Goal: Information Seeking & Learning: Learn about a topic

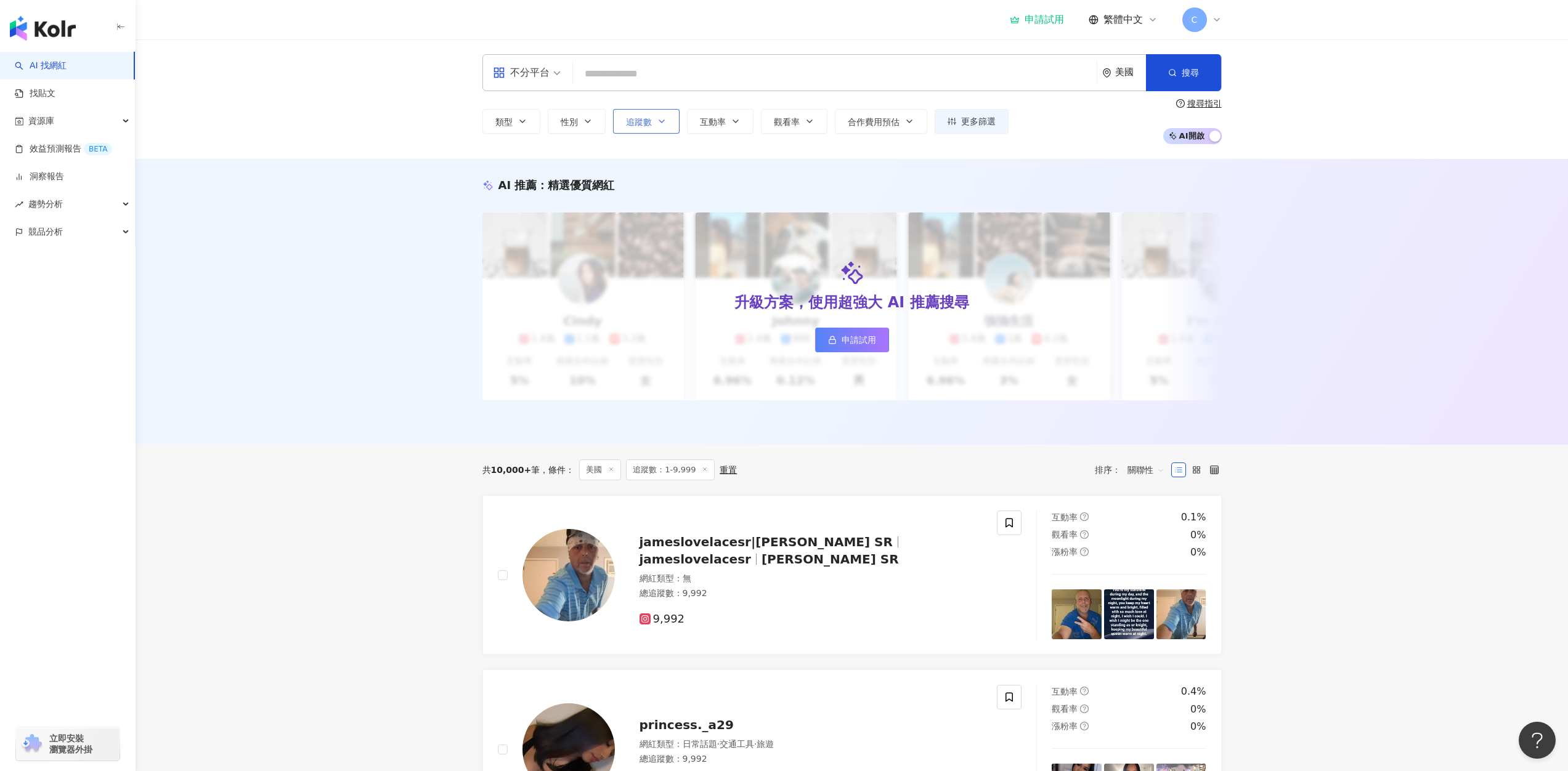
click at [641, 117] on span "追蹤數" at bounding box center [638, 123] width 26 height 10
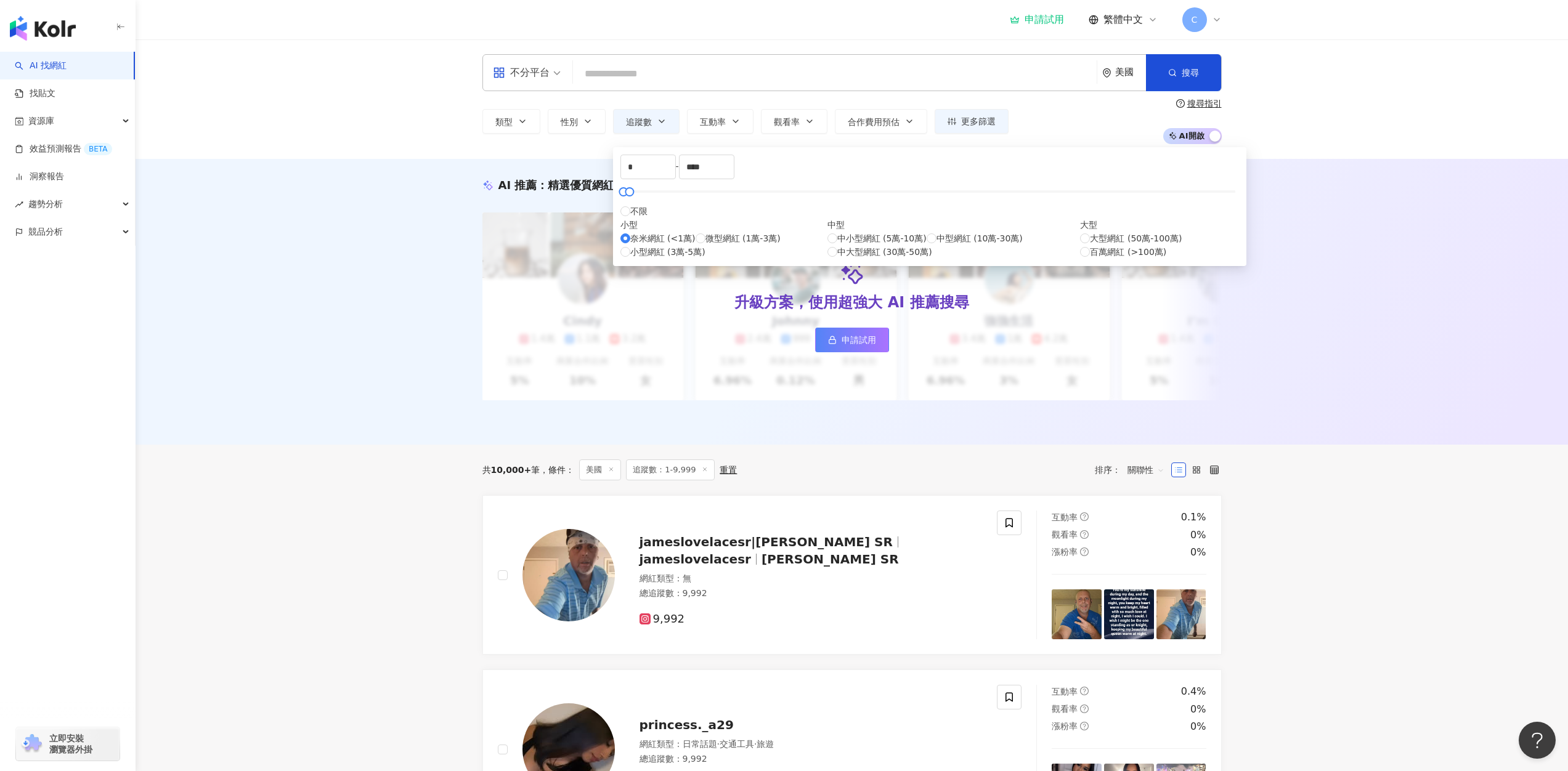
click at [1439, 302] on div "AI 推薦 ： 精選優質網紅 升級方案，使用超強大 AI 推薦搜尋 申請試用 Cindy 1.4萬 1.1萬 3.2萬 互動率 5% 商業合作比例 10% 受…" at bounding box center [851, 302] width 1432 height 286
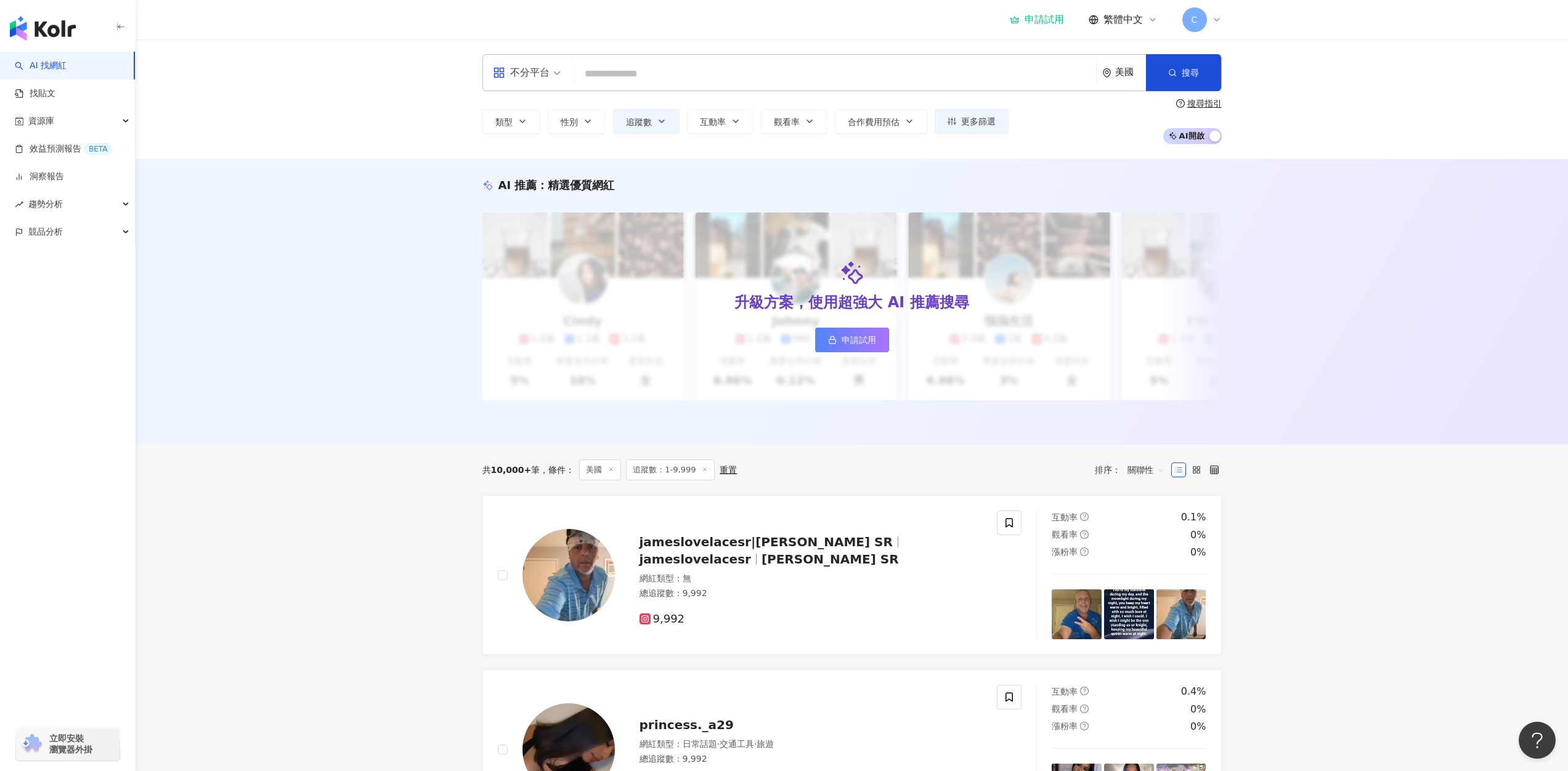
click at [702, 472] on icon at bounding box center [704, 469] width 6 height 6
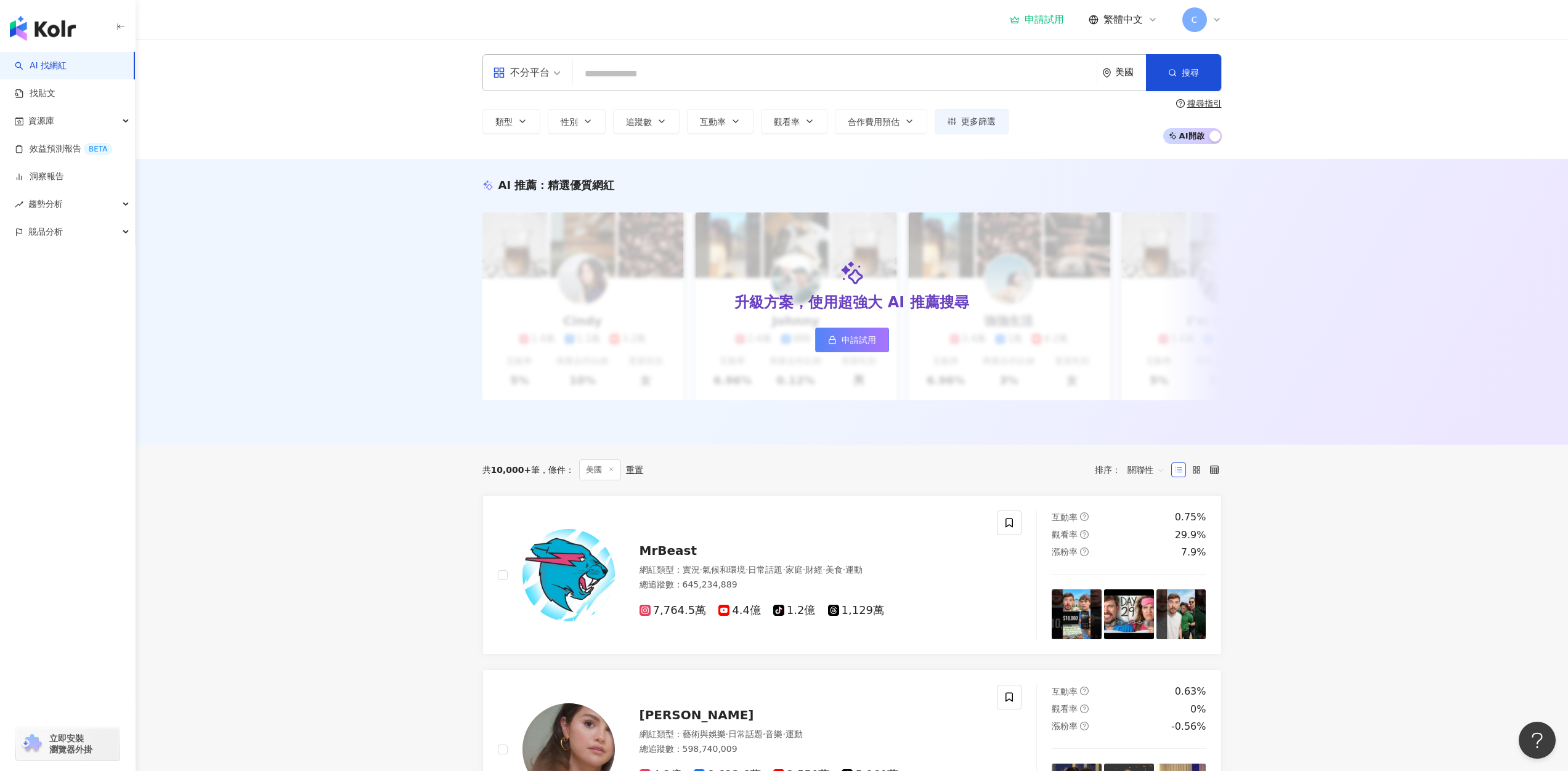
click at [610, 471] on line at bounding box center [612, 469] width 3 height 3
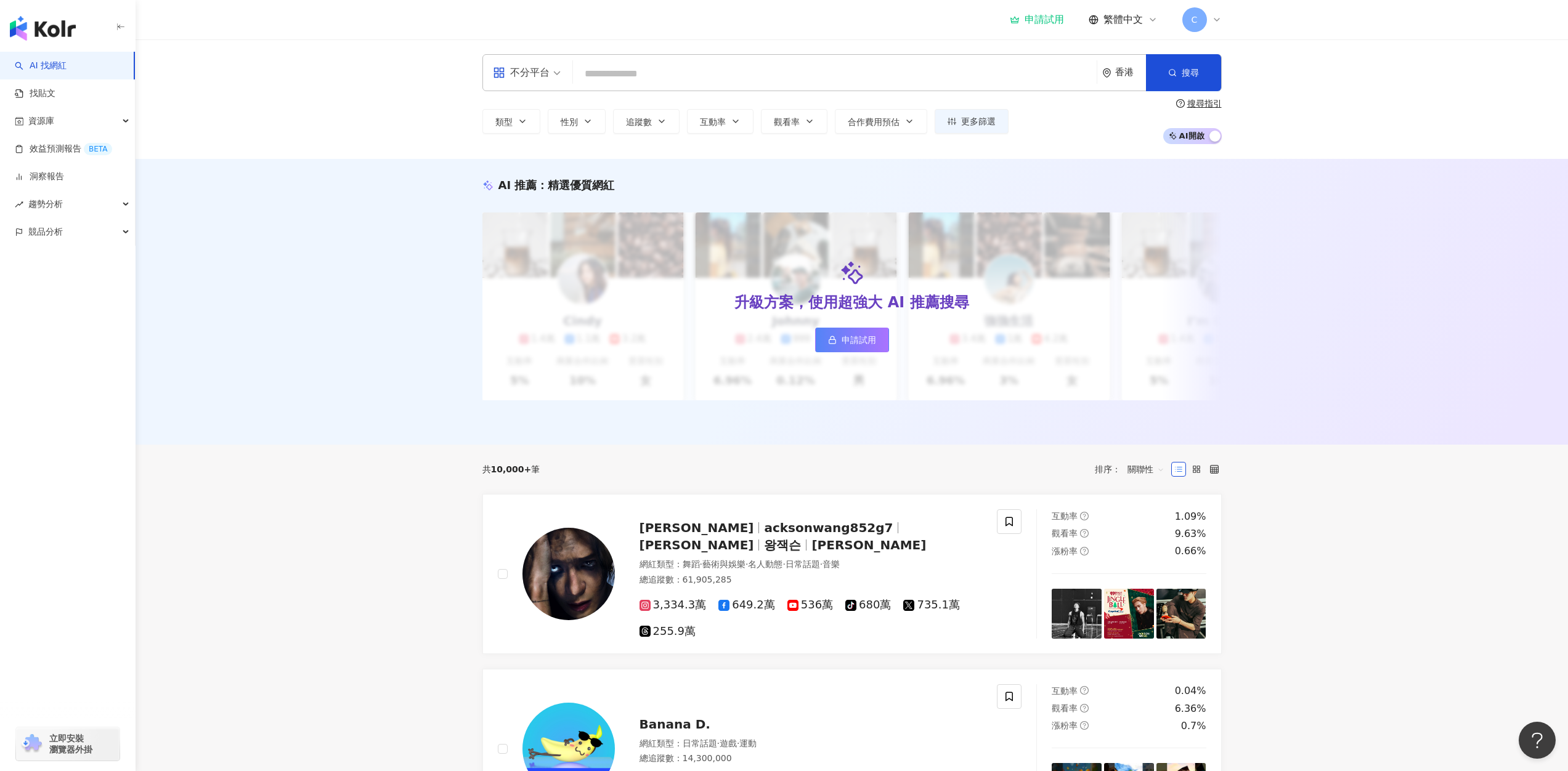
click at [1218, 17] on icon at bounding box center [1217, 20] width 10 height 10
click at [1408, 218] on div "AI 推薦 ： 精選優質網紅 升級方案，使用超強大 AI 推薦搜尋 申請試用 Cindy 1.4萬 1.1萬 3.2萬 互動率 5% 商業合作比例 10% 受…" at bounding box center [851, 302] width 1432 height 286
click at [56, 94] on link "找貼文" at bounding box center [34, 93] width 40 height 12
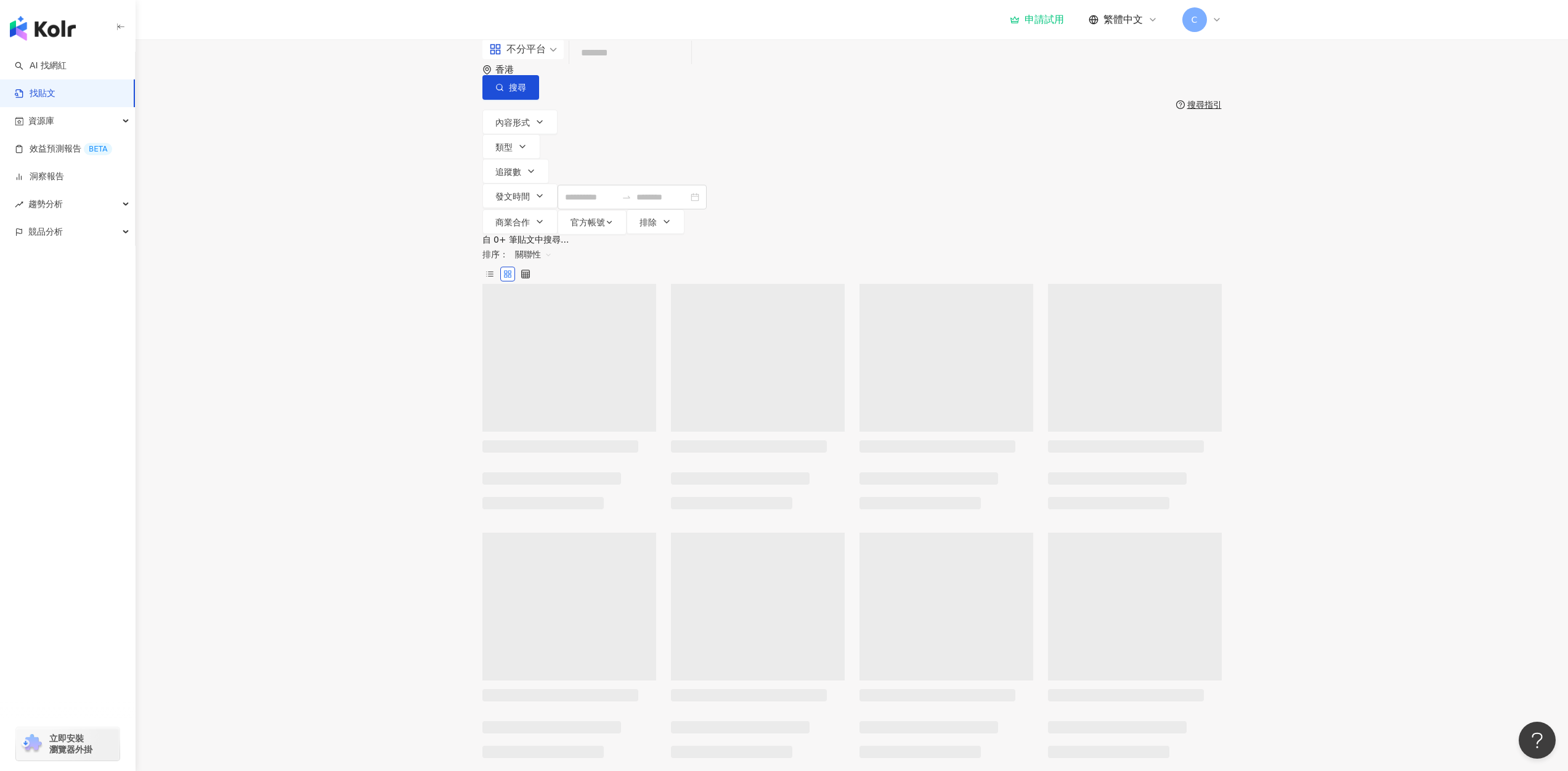
click at [1294, 212] on main "不分平台 香港 搜尋 搜尋指引 內容形式 類型 追蹤數 發文時間 商業合作 官方帳號 排除 自 0+ 筆貼文中搜尋... 排序： 關聯性 升級方案解鎖完整搜尋…" at bounding box center [851, 680] width 1432 height 1282
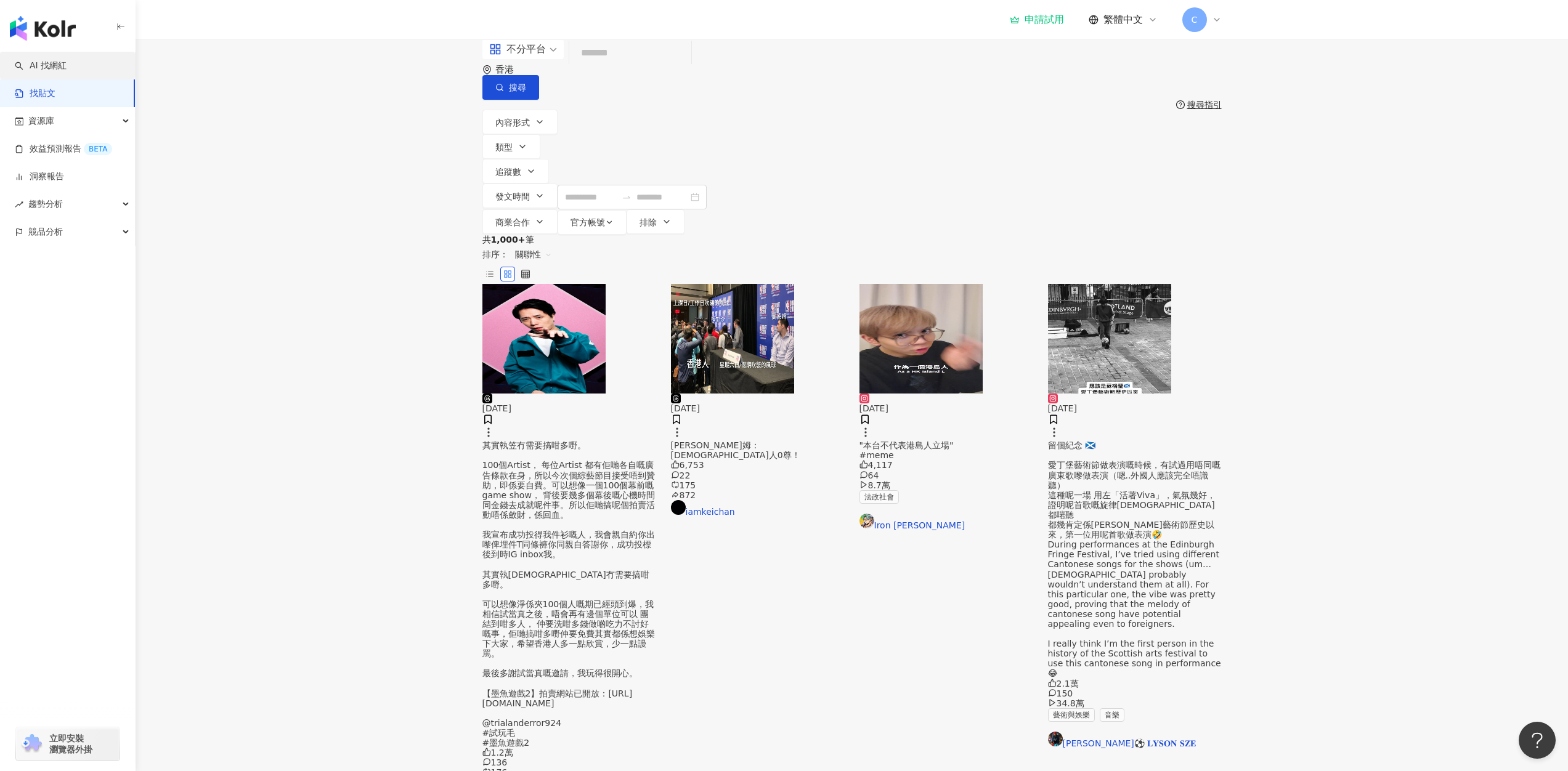
click at [67, 69] on link "AI 找網紅" at bounding box center [40, 66] width 51 height 12
